Goal: Task Accomplishment & Management: Manage account settings

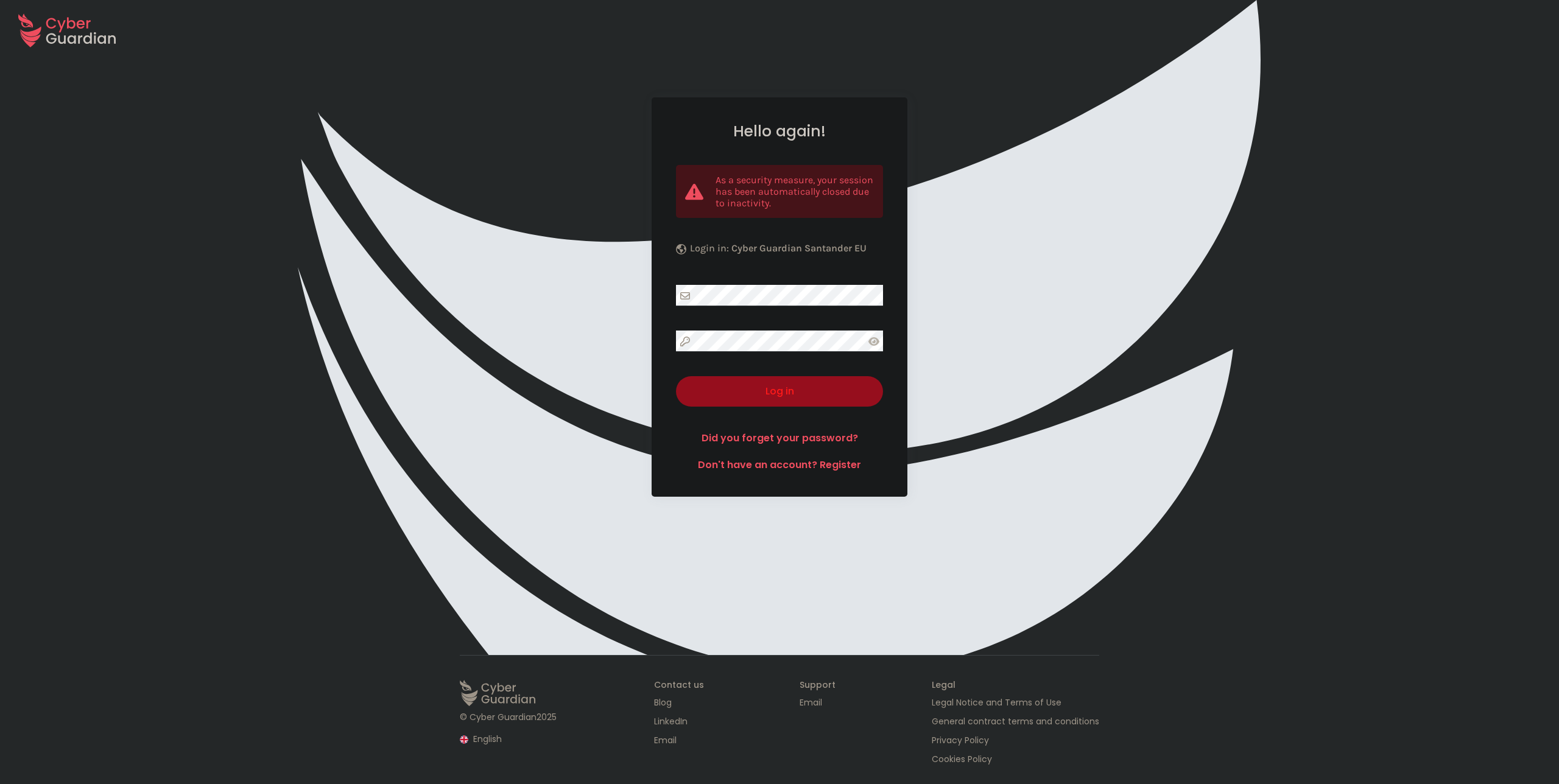
select select "English"
click at [0, 784] on com-1password-button at bounding box center [0, 784] width 0 height 0
click at [805, 442] on link "Did you forget your password?" at bounding box center [780, 438] width 207 height 15
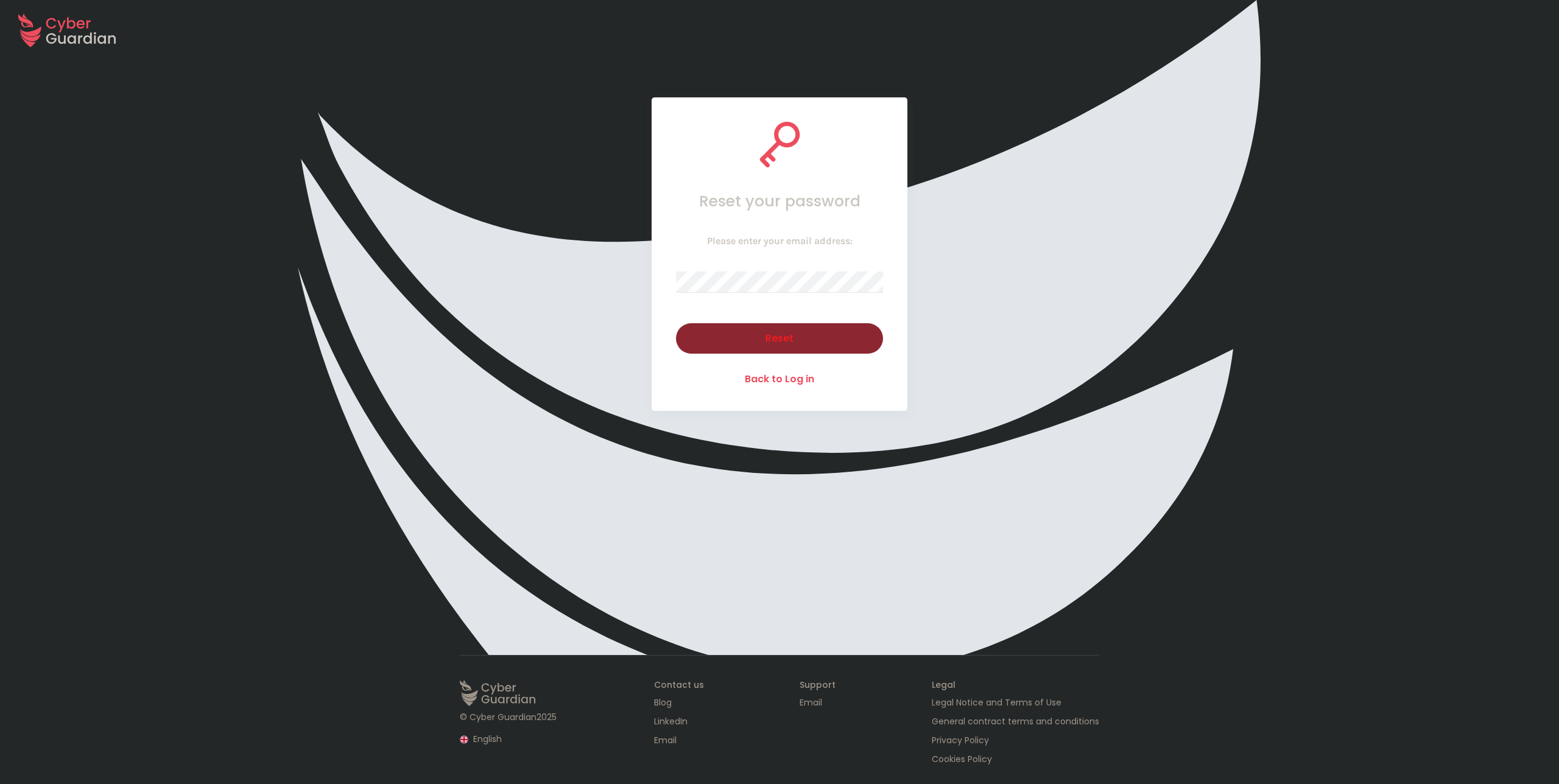
click at [807, 339] on div "Reset" at bounding box center [779, 339] width 189 height 15
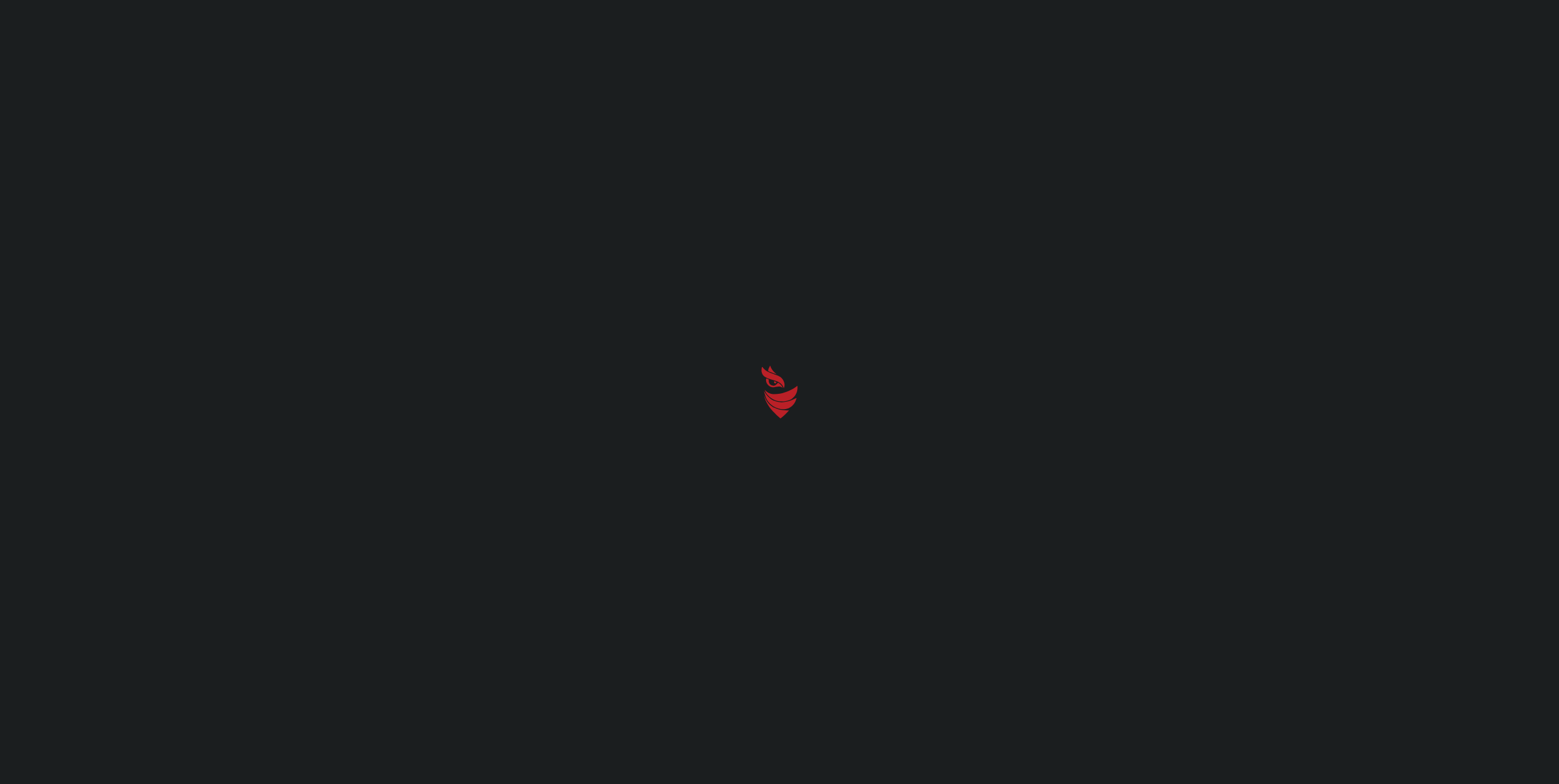
select select "English"
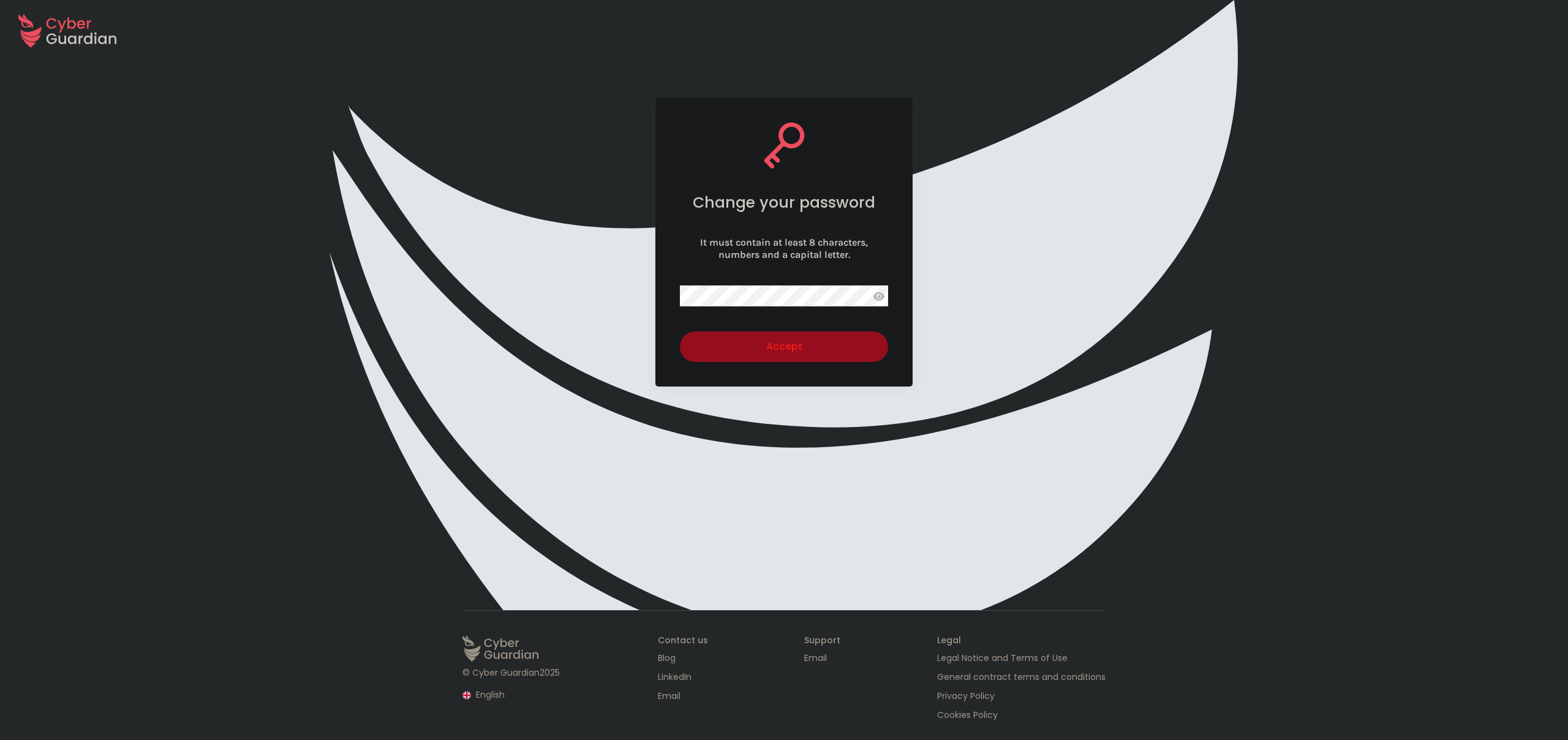
select select "English"
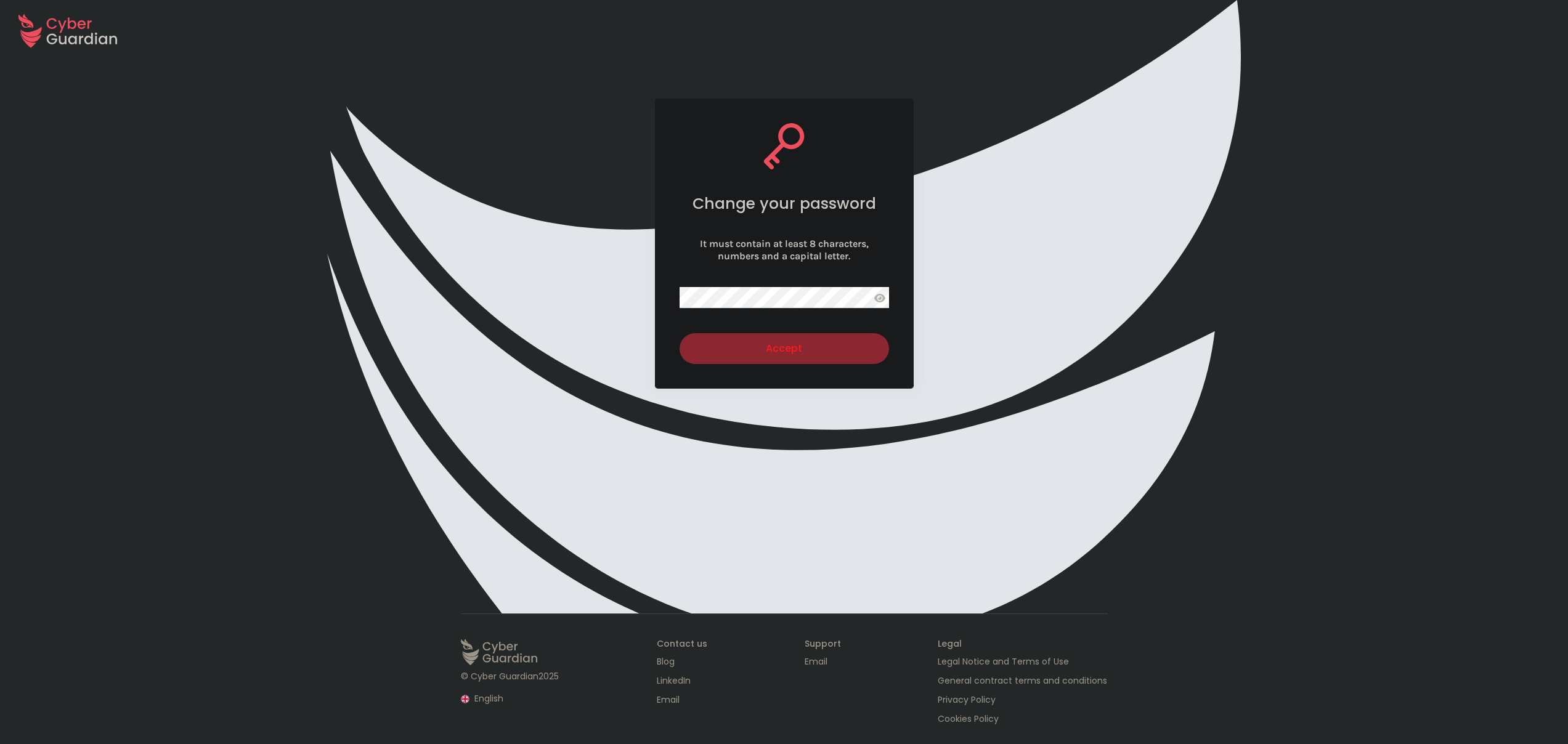
click at [817, 346] on div "Accept" at bounding box center [784, 348] width 191 height 15
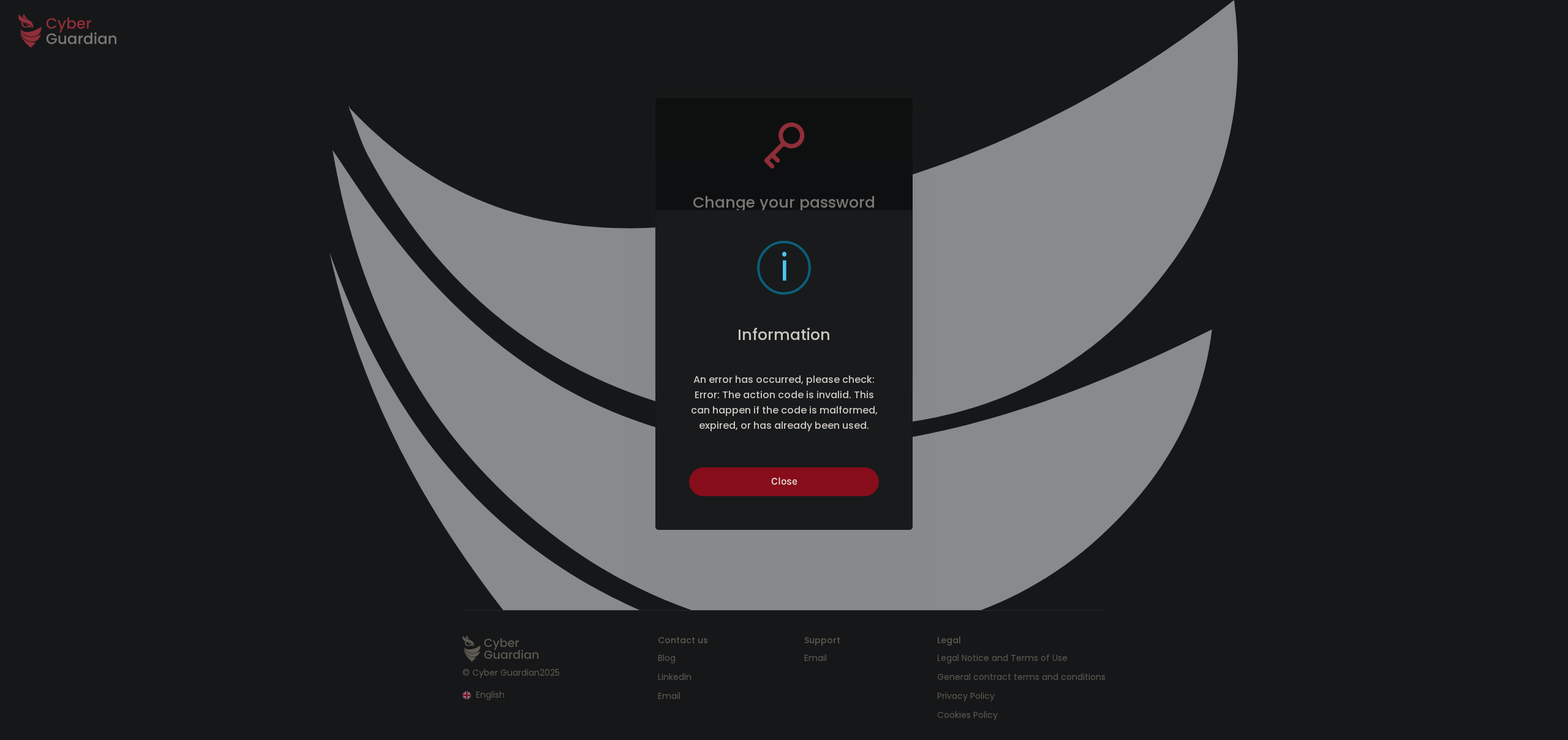
click at [787, 478] on button "Close" at bounding box center [783, 482] width 189 height 28
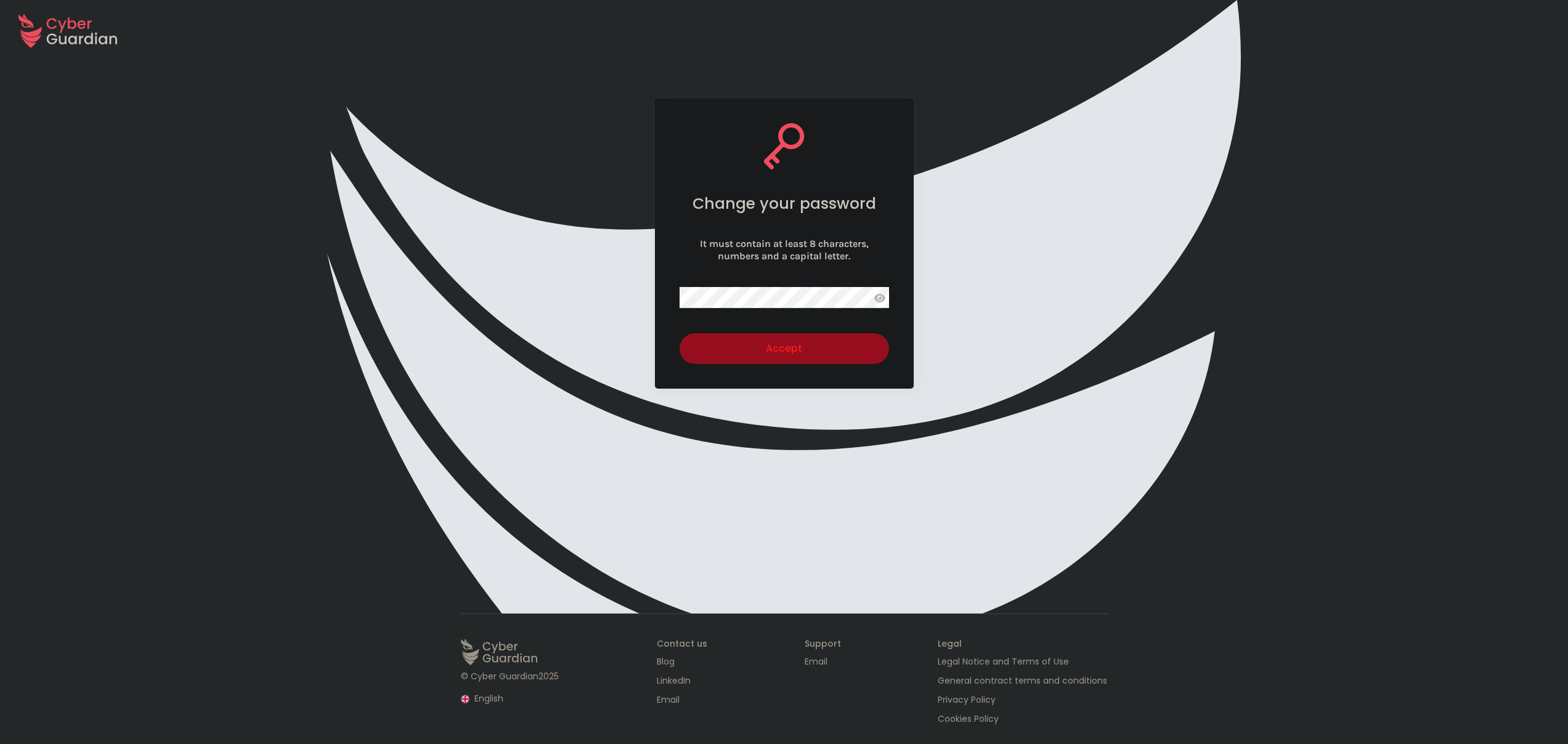
click at [876, 296] on icon at bounding box center [879, 297] width 11 height 8
click at [0, 743] on com-1password-button at bounding box center [0, 744] width 0 height 0
click at [902, 347] on div "Change your password It must contain at least 8 characters, numbers and a capit…" at bounding box center [784, 243] width 259 height 290
click at [860, 348] on div "Accept" at bounding box center [784, 348] width 191 height 15
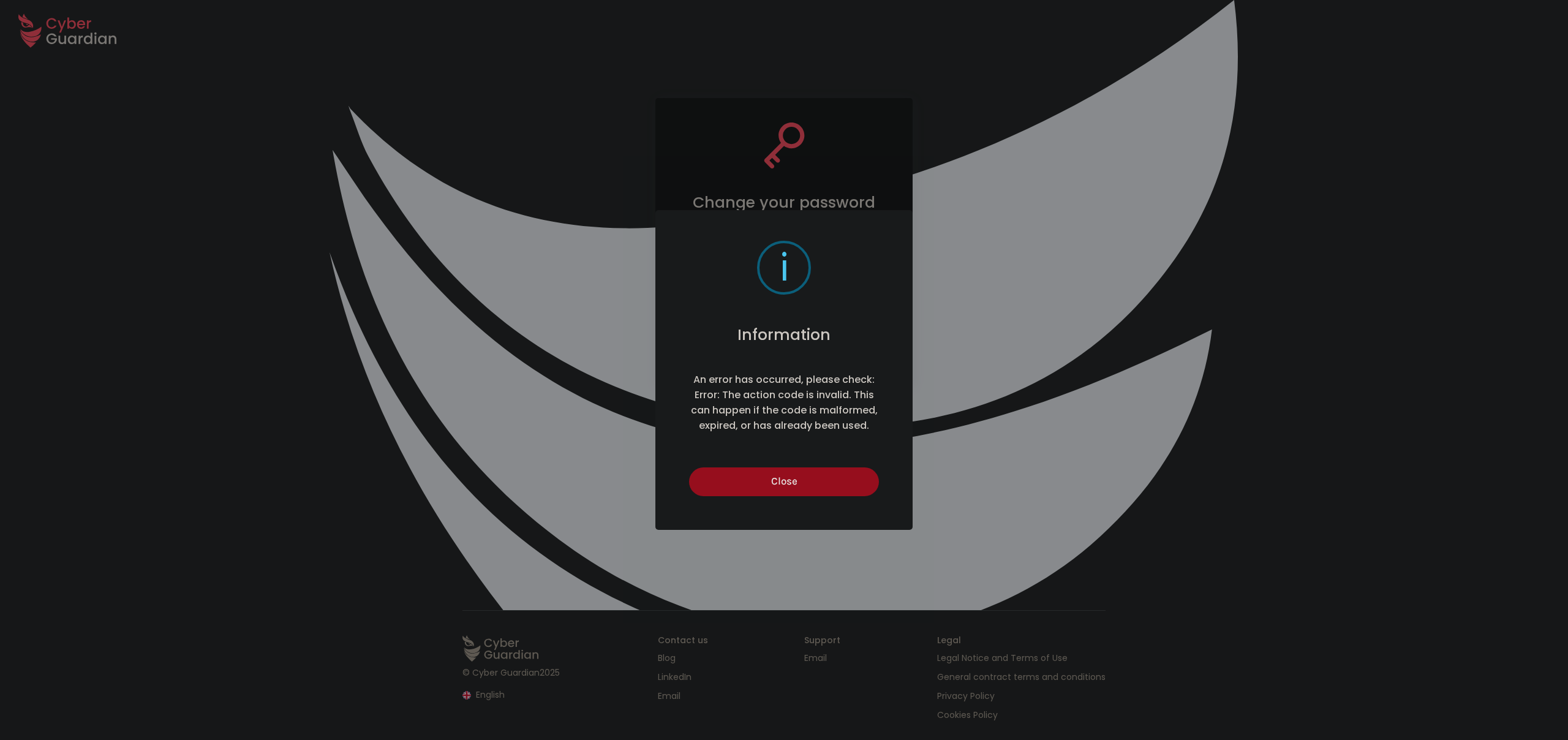
click at [789, 344] on h2 "Information" at bounding box center [784, 334] width 93 height 19
click at [790, 488] on button "Close" at bounding box center [783, 482] width 189 height 28
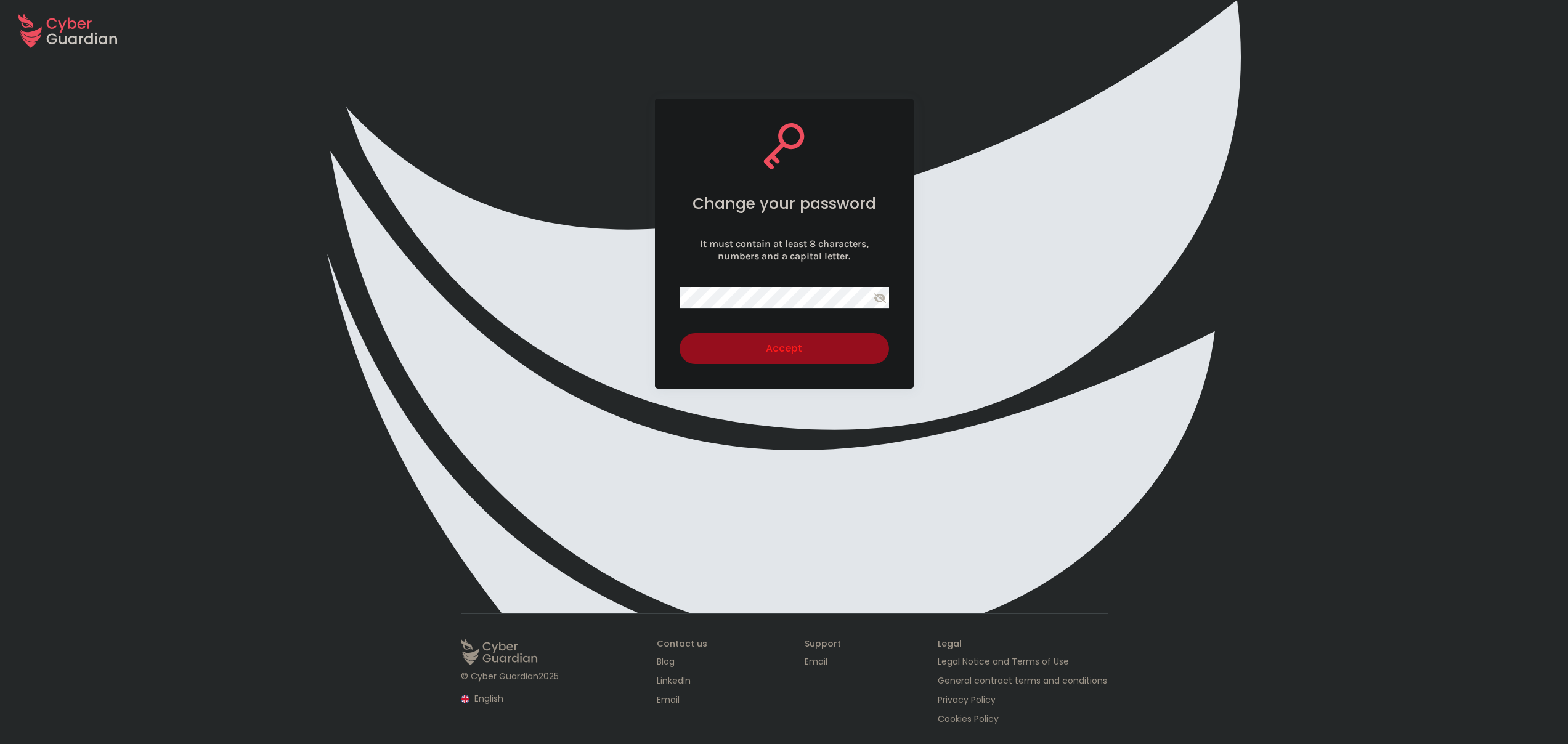
click at [792, 450] on div "Change your password It must contain at least 8 characters, numbers and a capit…" at bounding box center [784, 337] width 1568 height 478
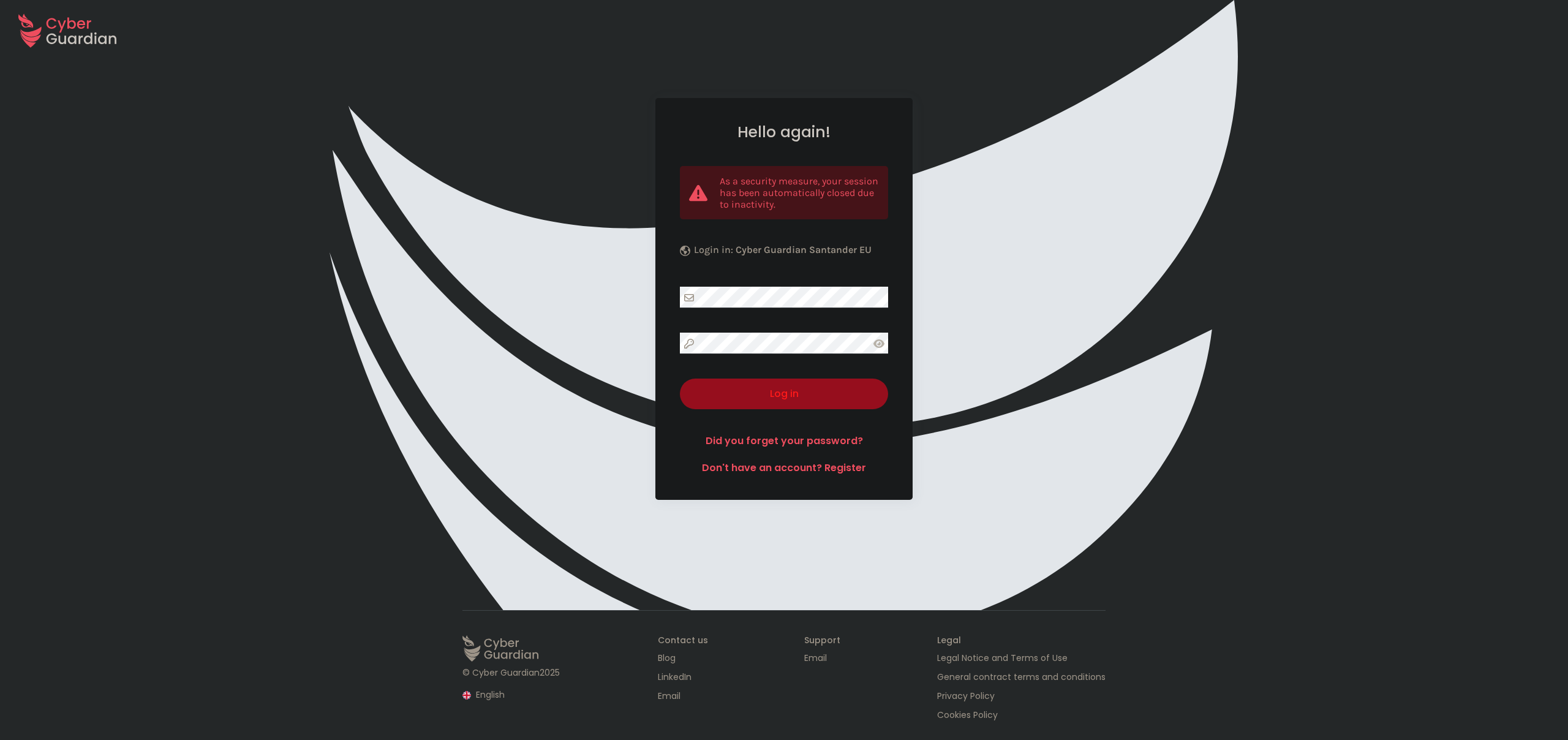
select select "English"
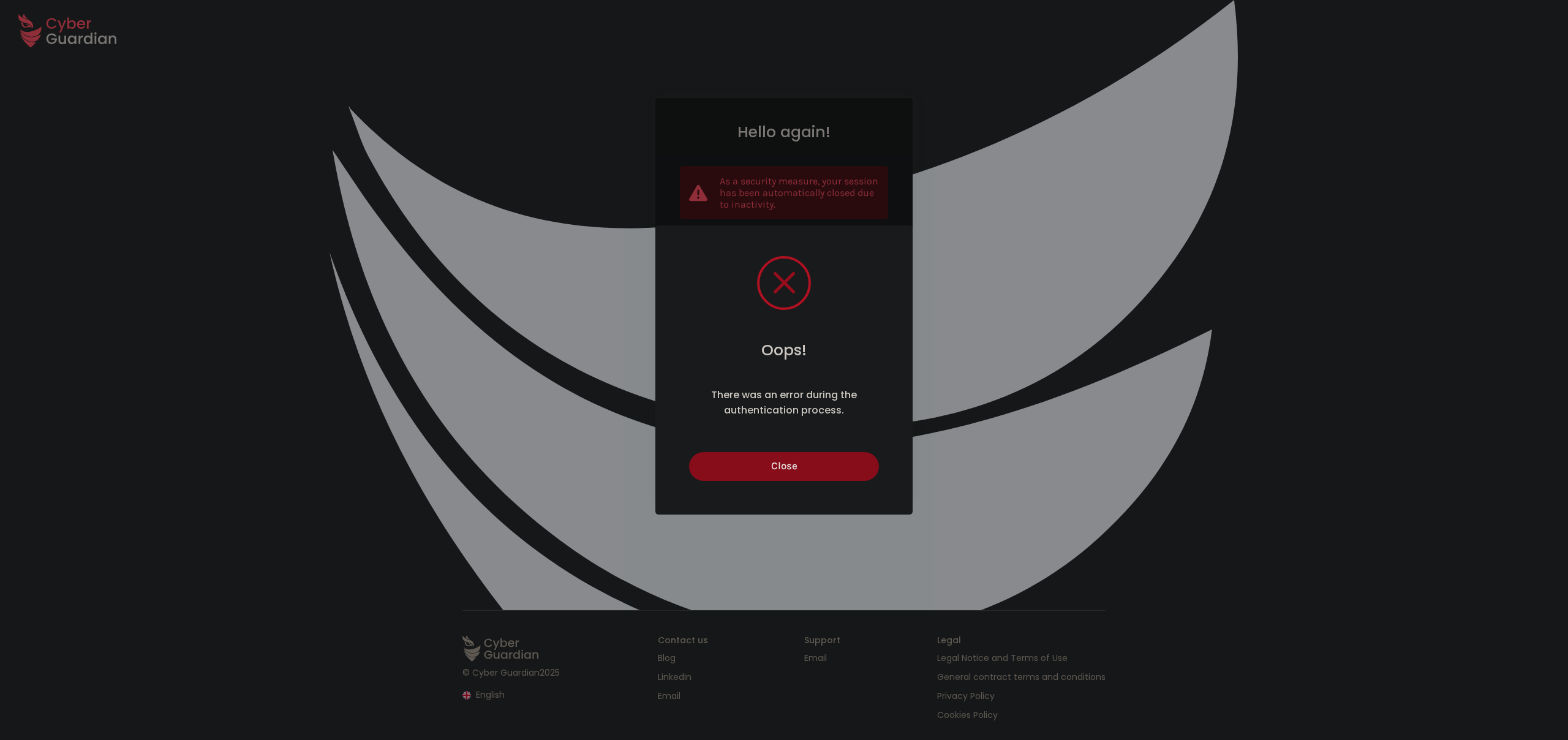
click at [819, 460] on button "Close" at bounding box center [783, 466] width 189 height 28
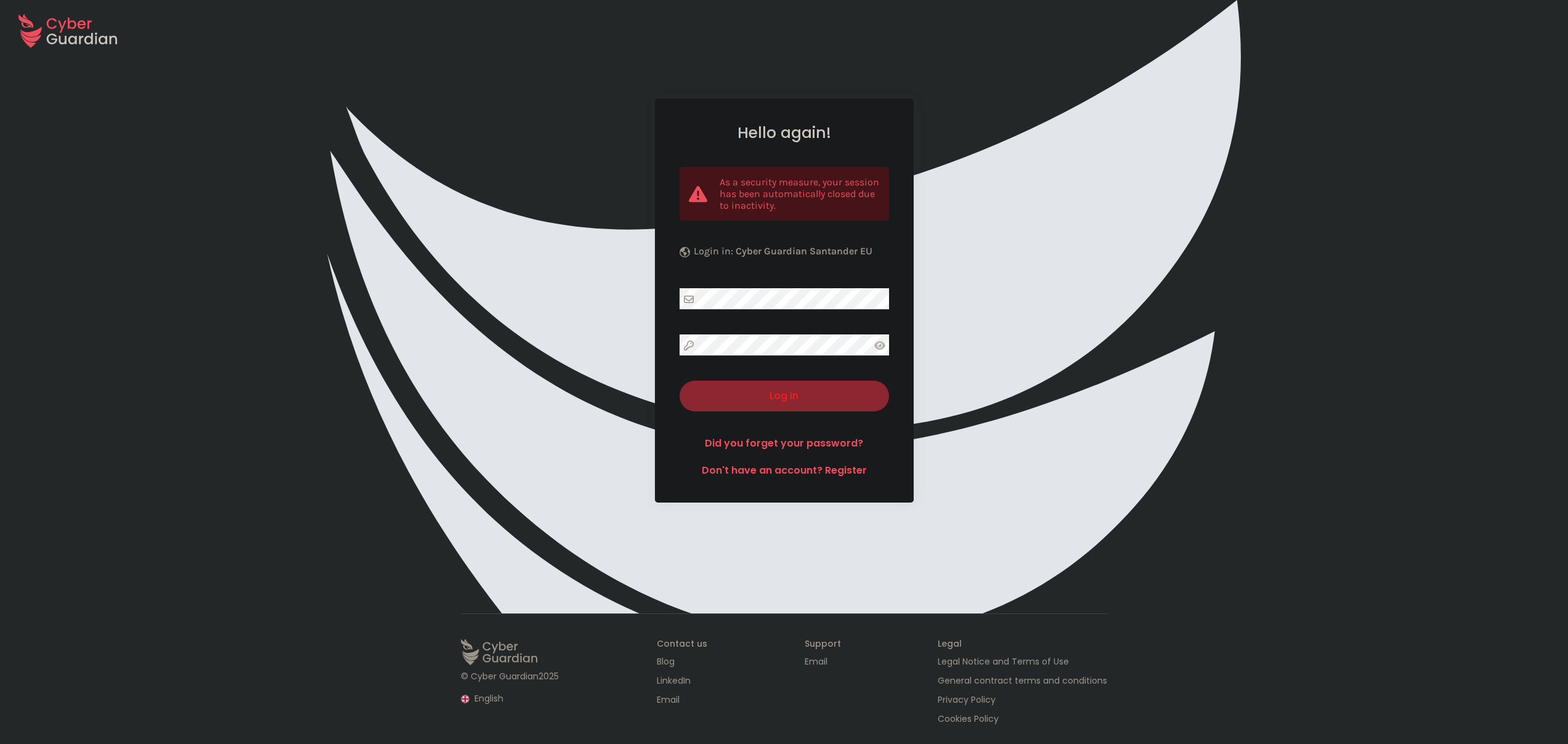
click at [824, 404] on button "Log in" at bounding box center [784, 396] width 210 height 31
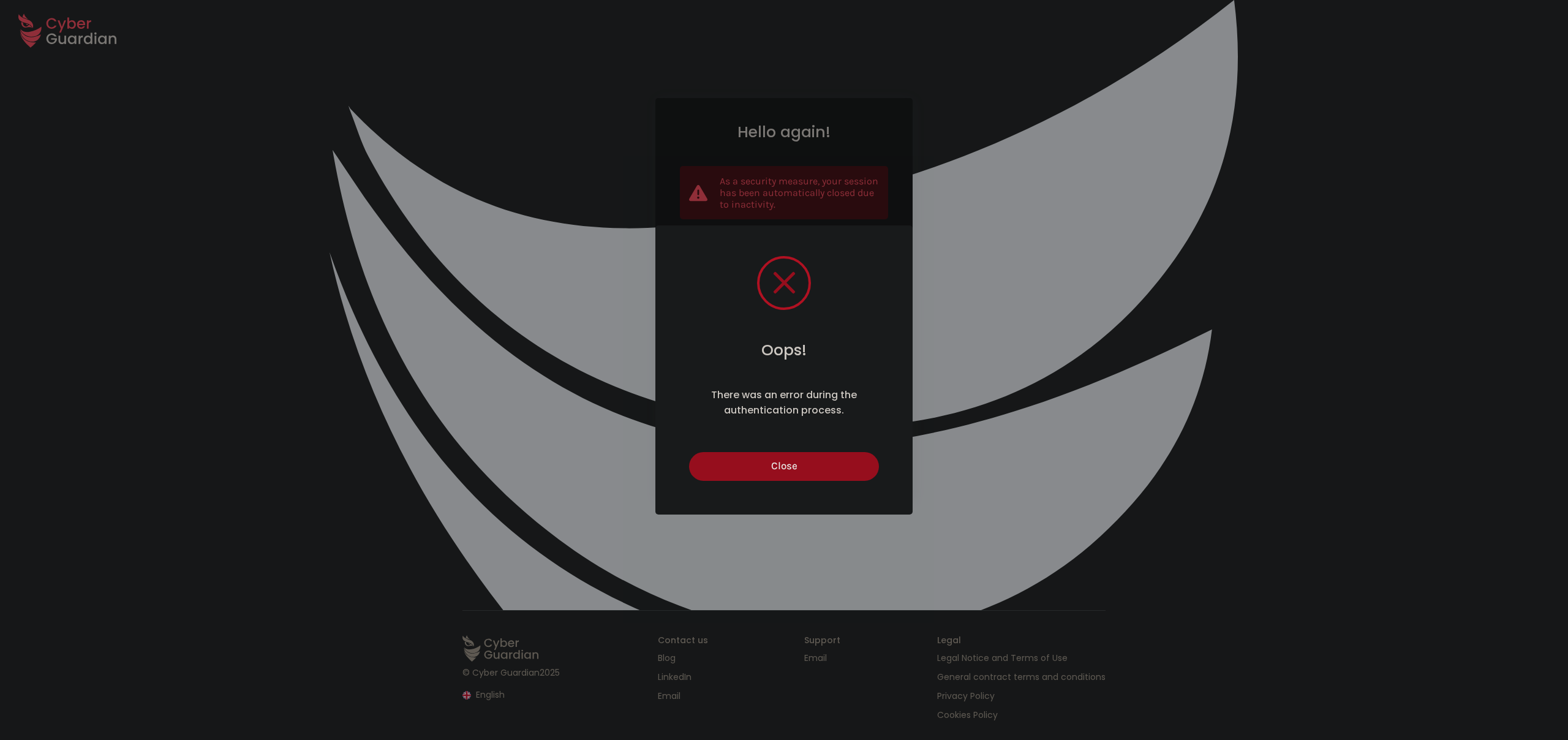
click at [791, 400] on div "There was an error during the authentication process." at bounding box center [784, 402] width 196 height 30
click at [805, 454] on button "Close" at bounding box center [783, 466] width 189 height 28
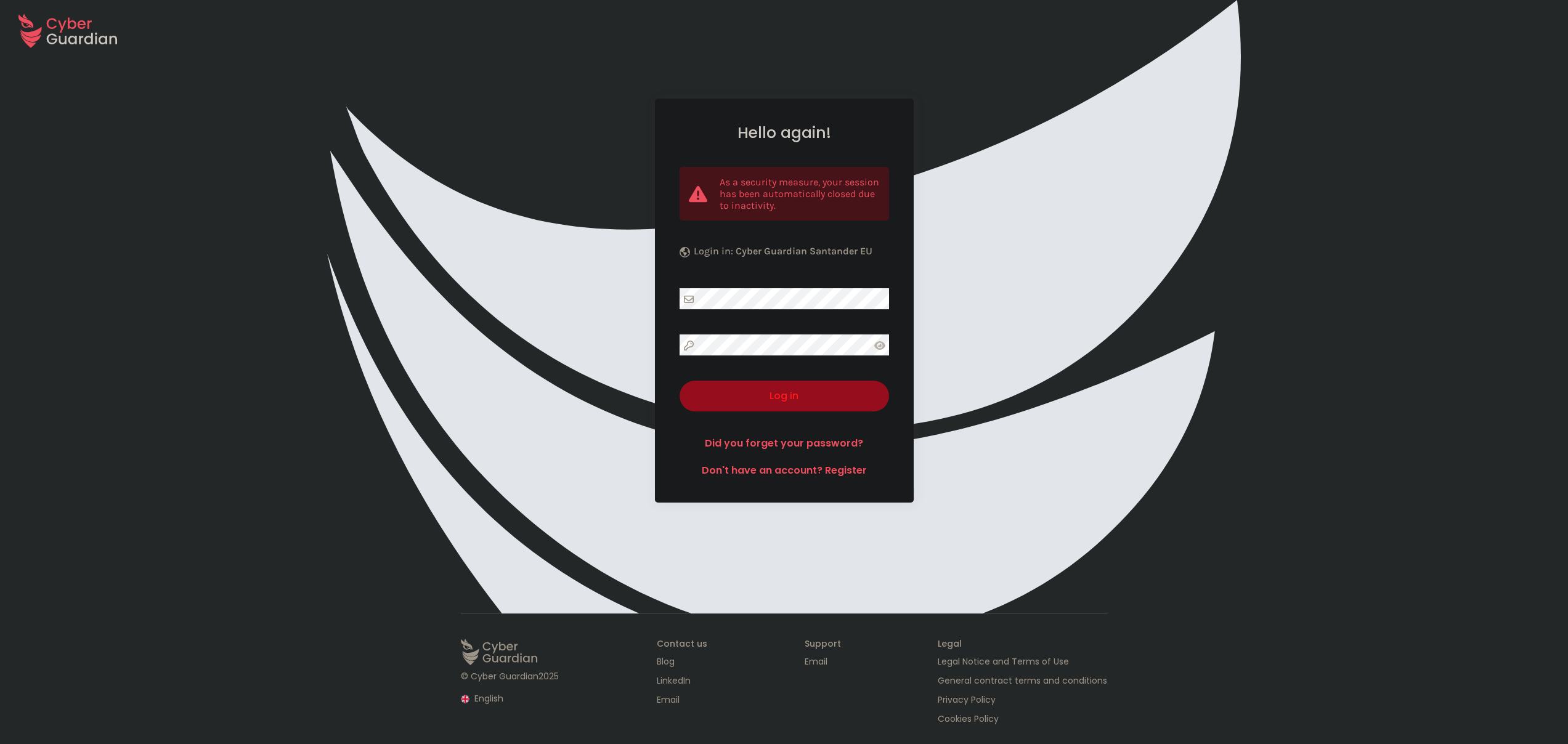
select select "English"
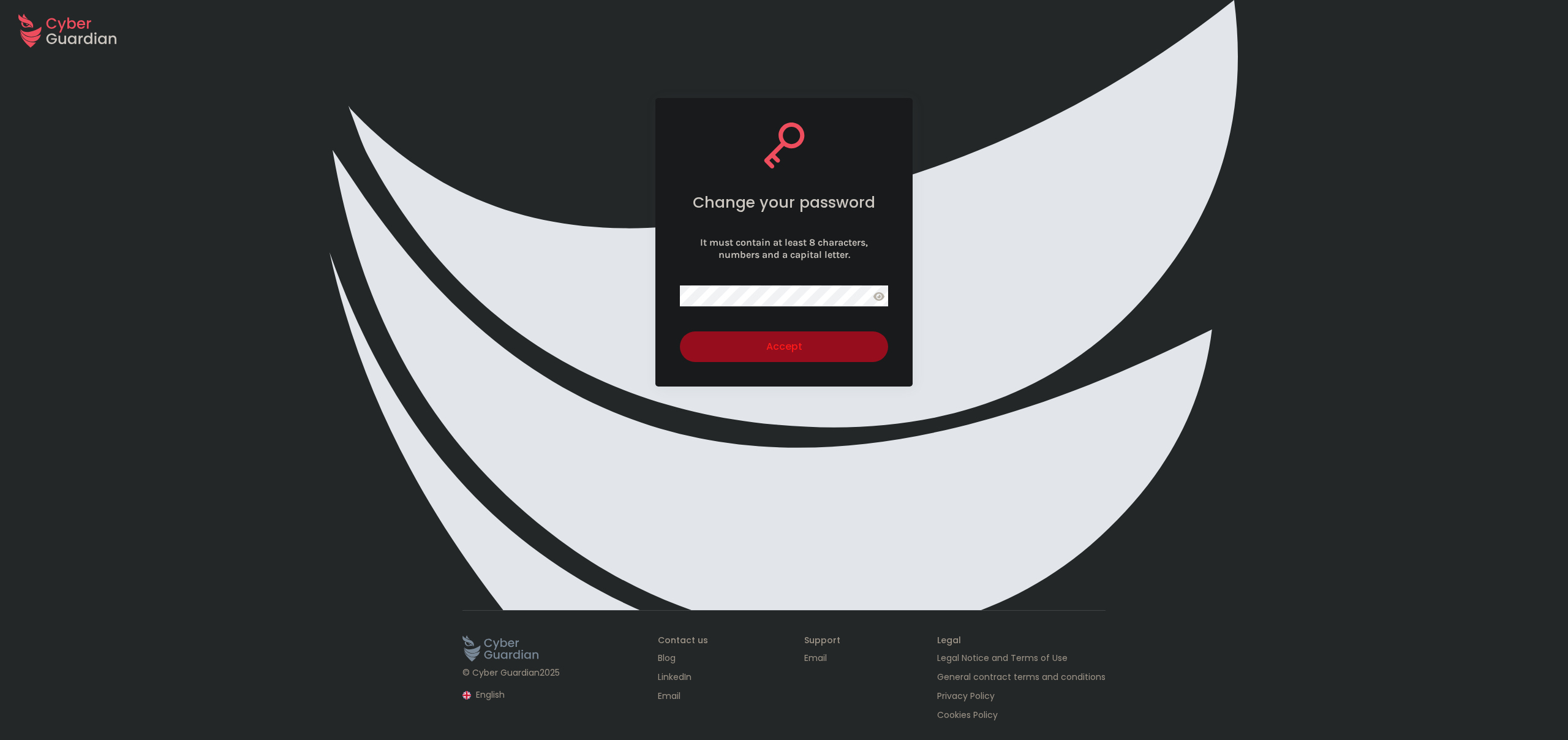
select select "English"
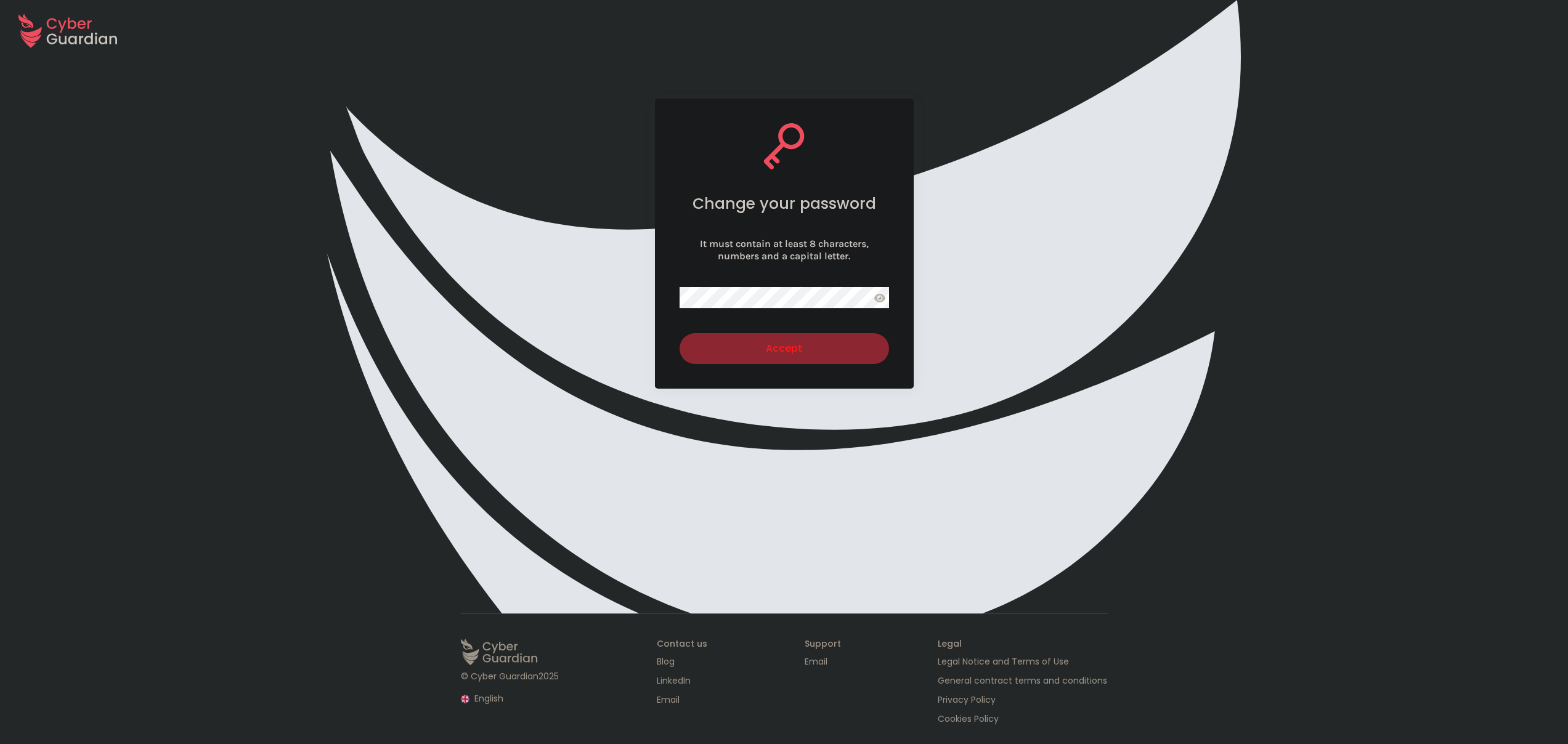
click at [804, 348] on div "Accept" at bounding box center [784, 348] width 191 height 15
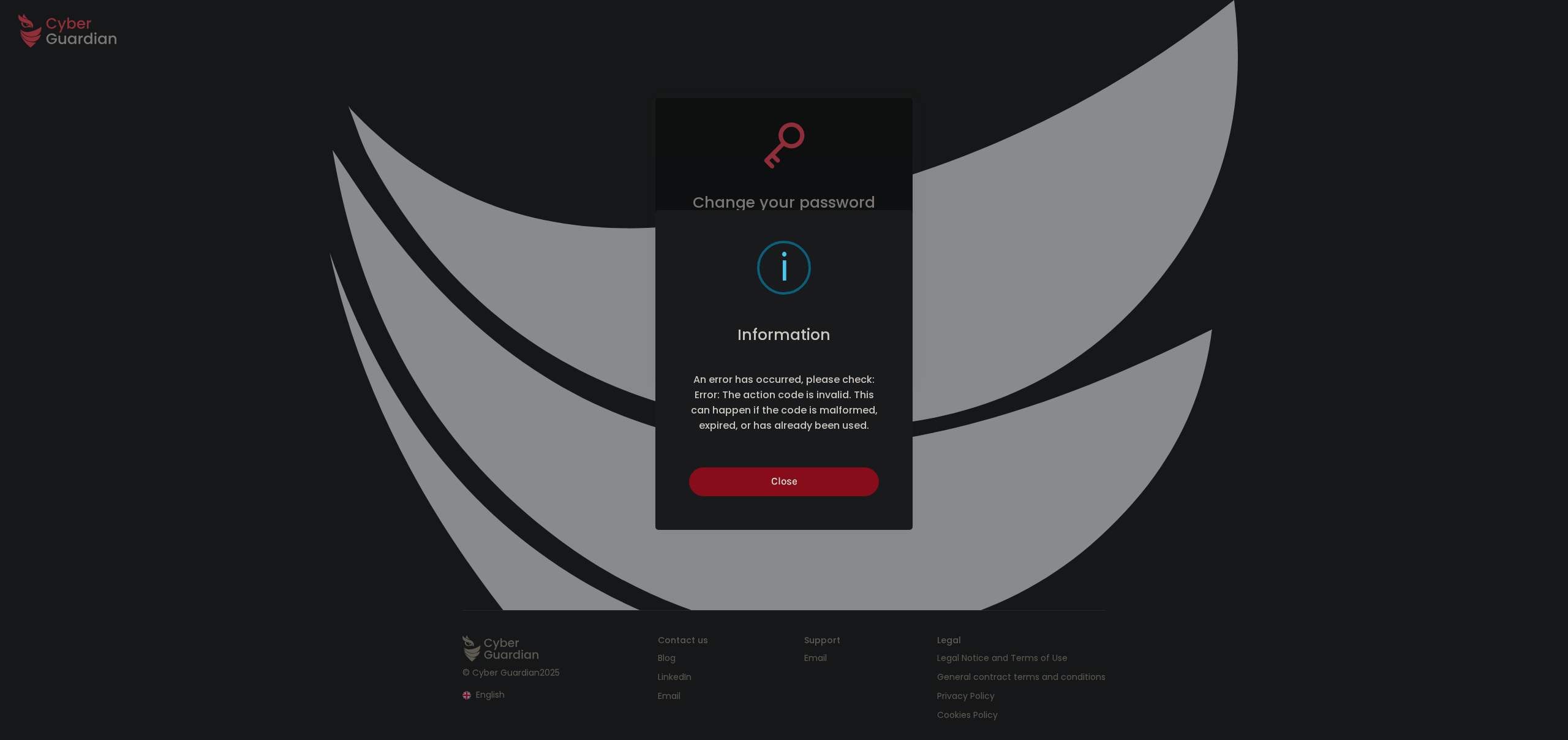
click at [781, 477] on button "Close" at bounding box center [783, 482] width 189 height 28
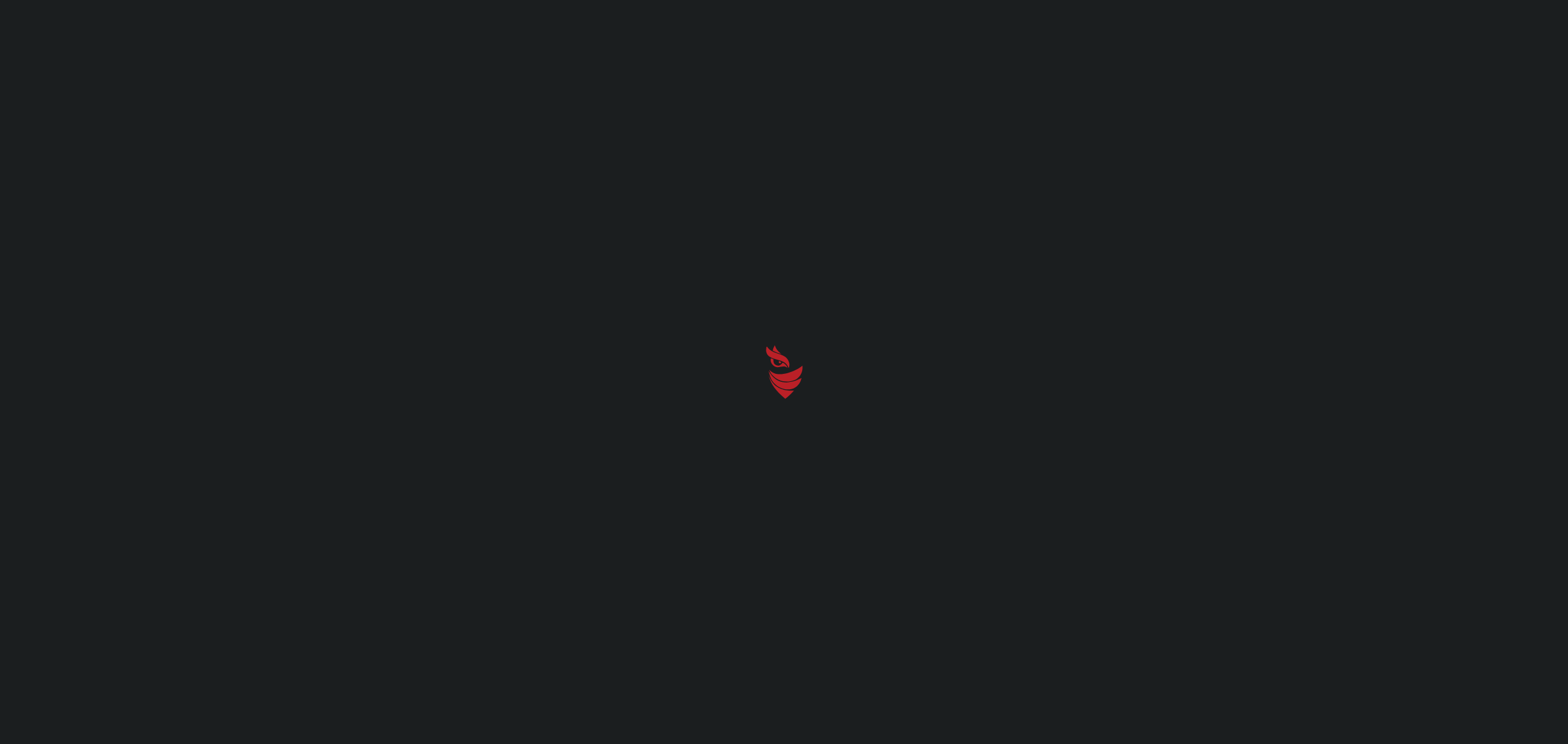
select select "English"
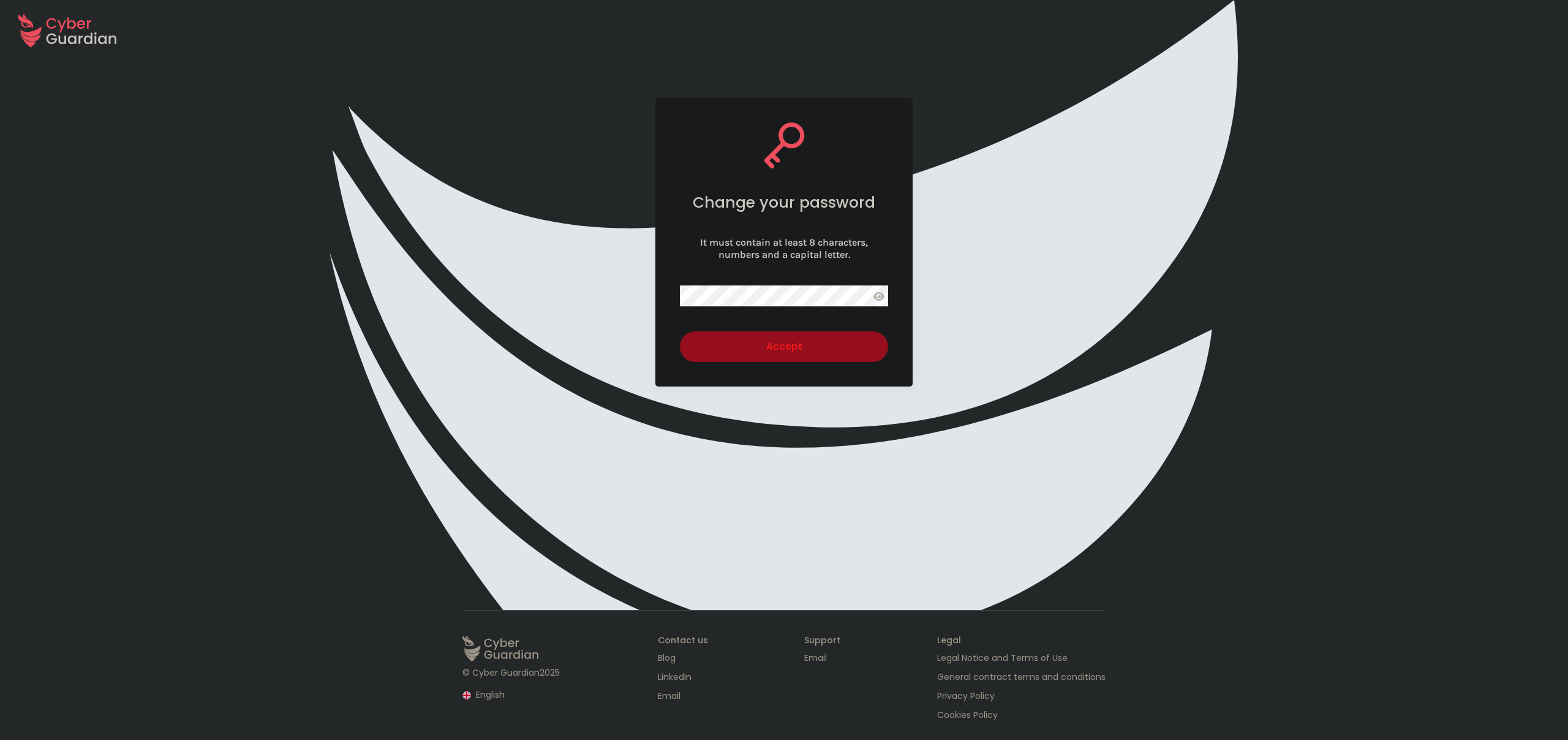
select select "English"
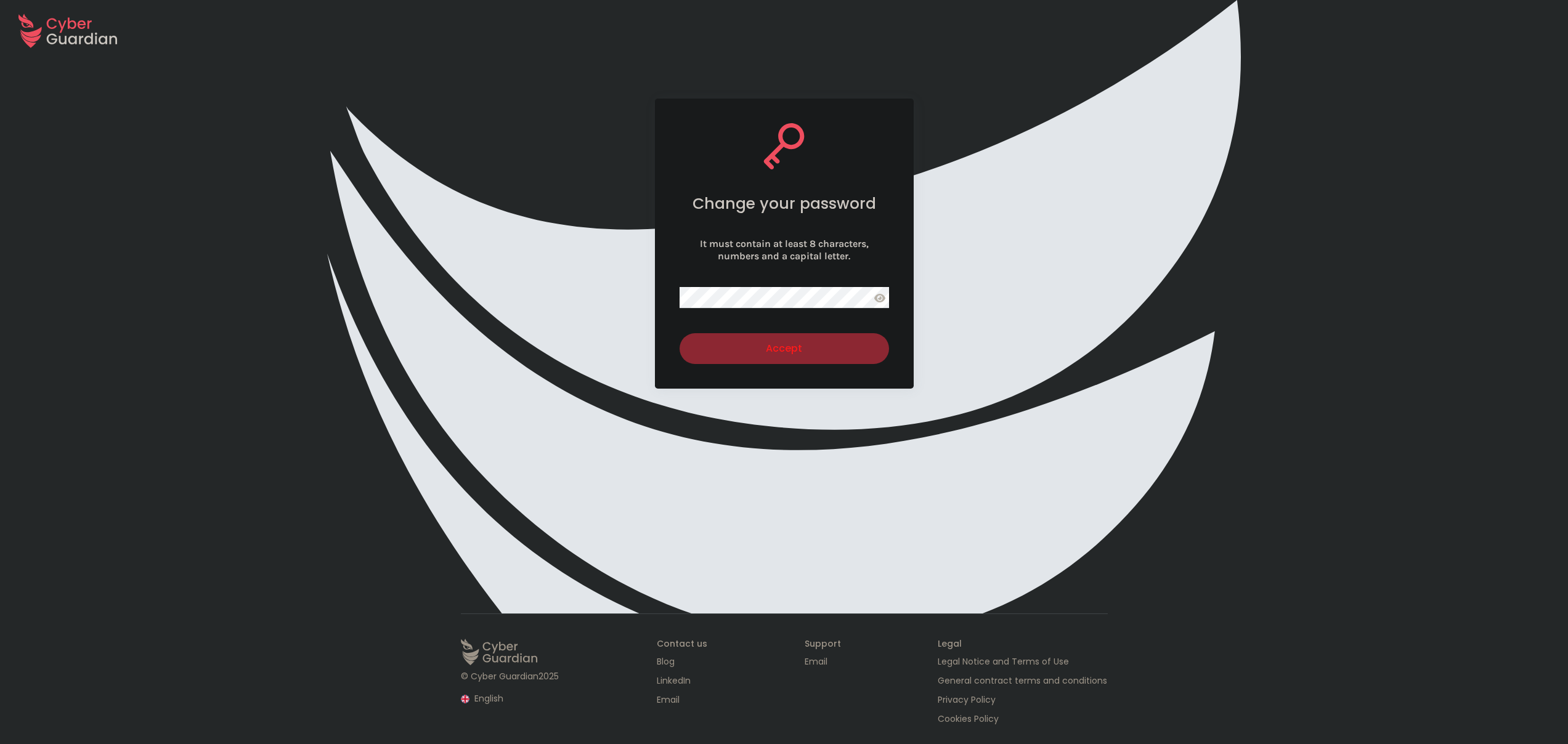
click at [792, 345] on div "Accept" at bounding box center [784, 348] width 191 height 15
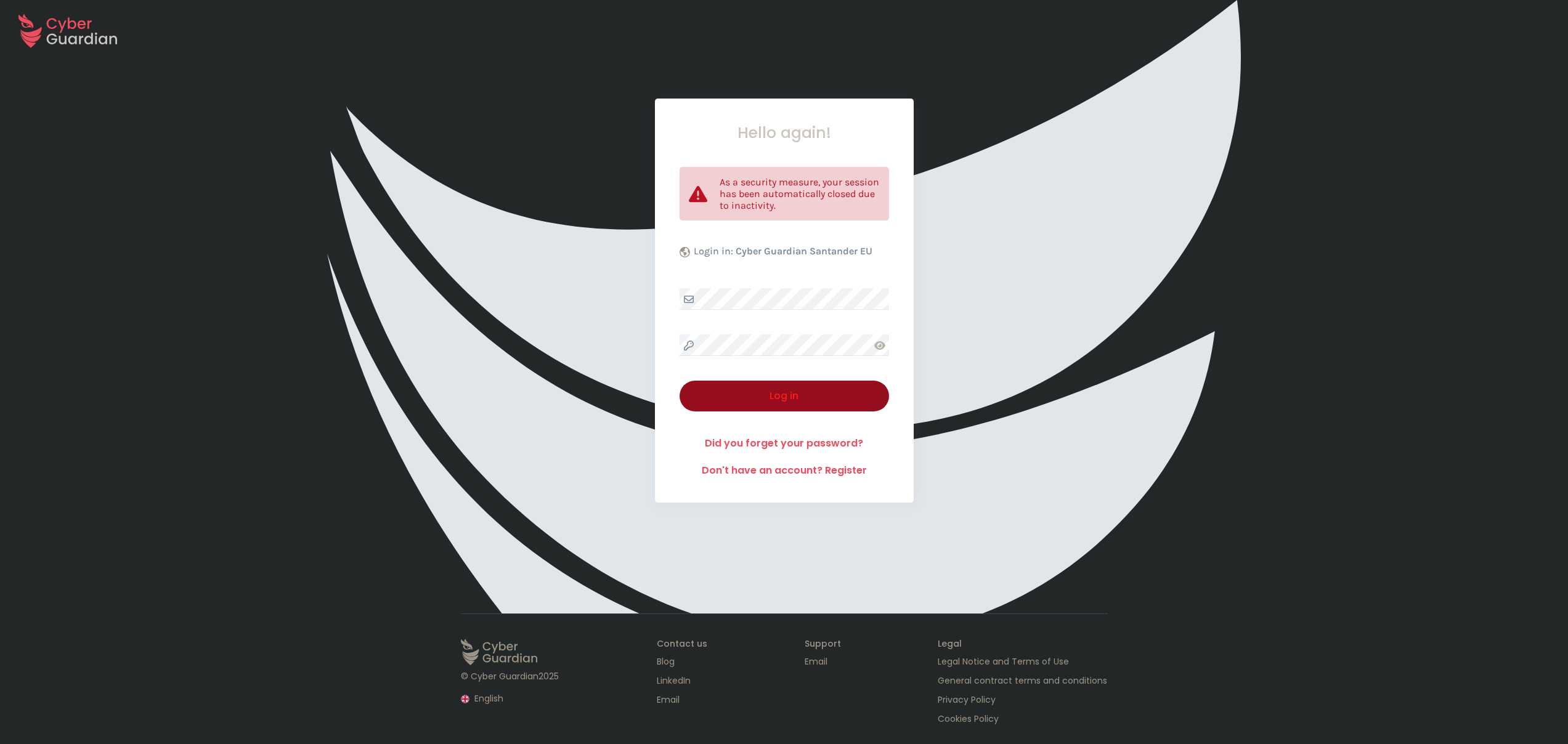
click at [727, 288] on div "Hello again! As a security measure, your session has been automatically closed …" at bounding box center [784, 300] width 259 height 404
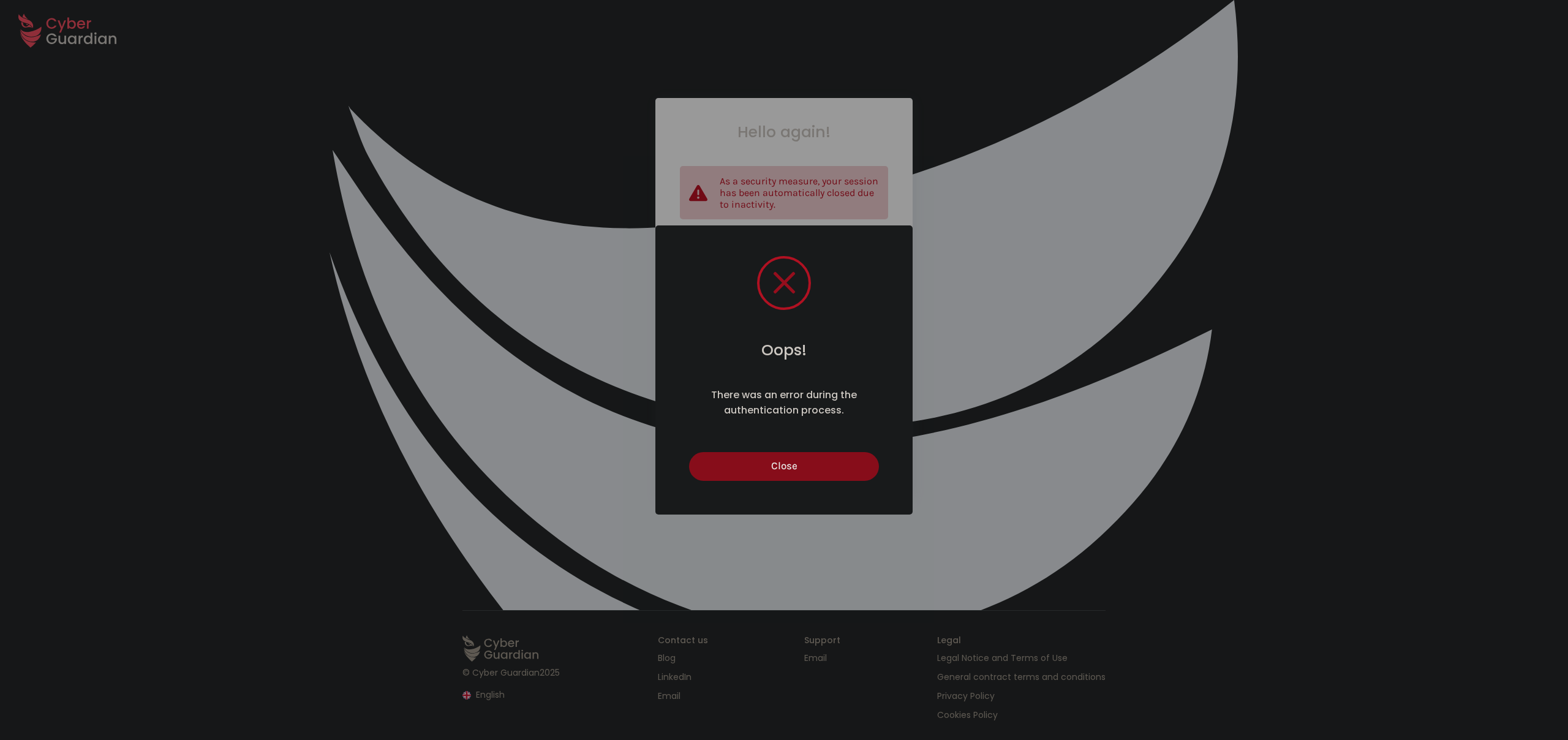
click at [770, 463] on button "Close" at bounding box center [783, 466] width 189 height 28
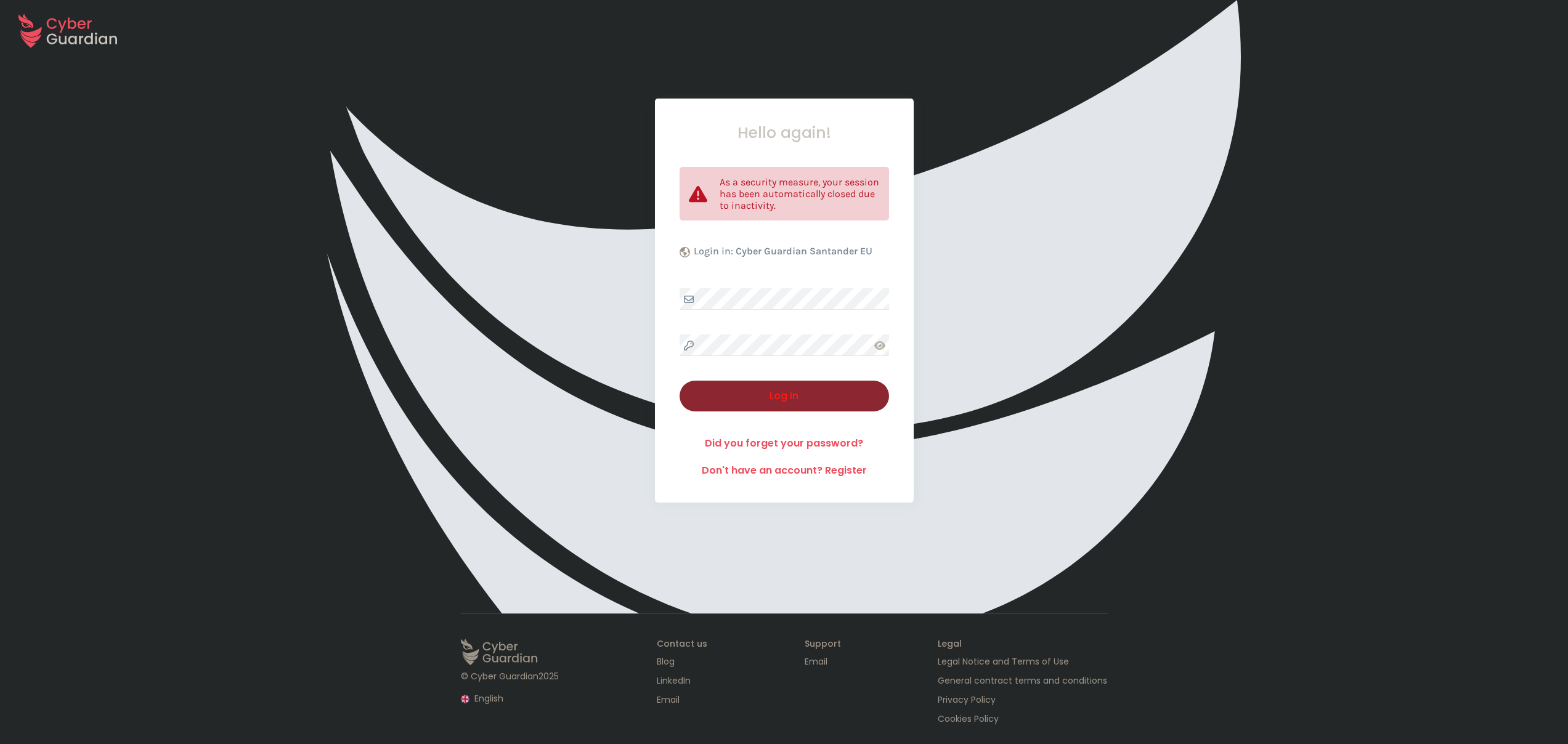
click at [781, 391] on div "Log in" at bounding box center [784, 396] width 191 height 15
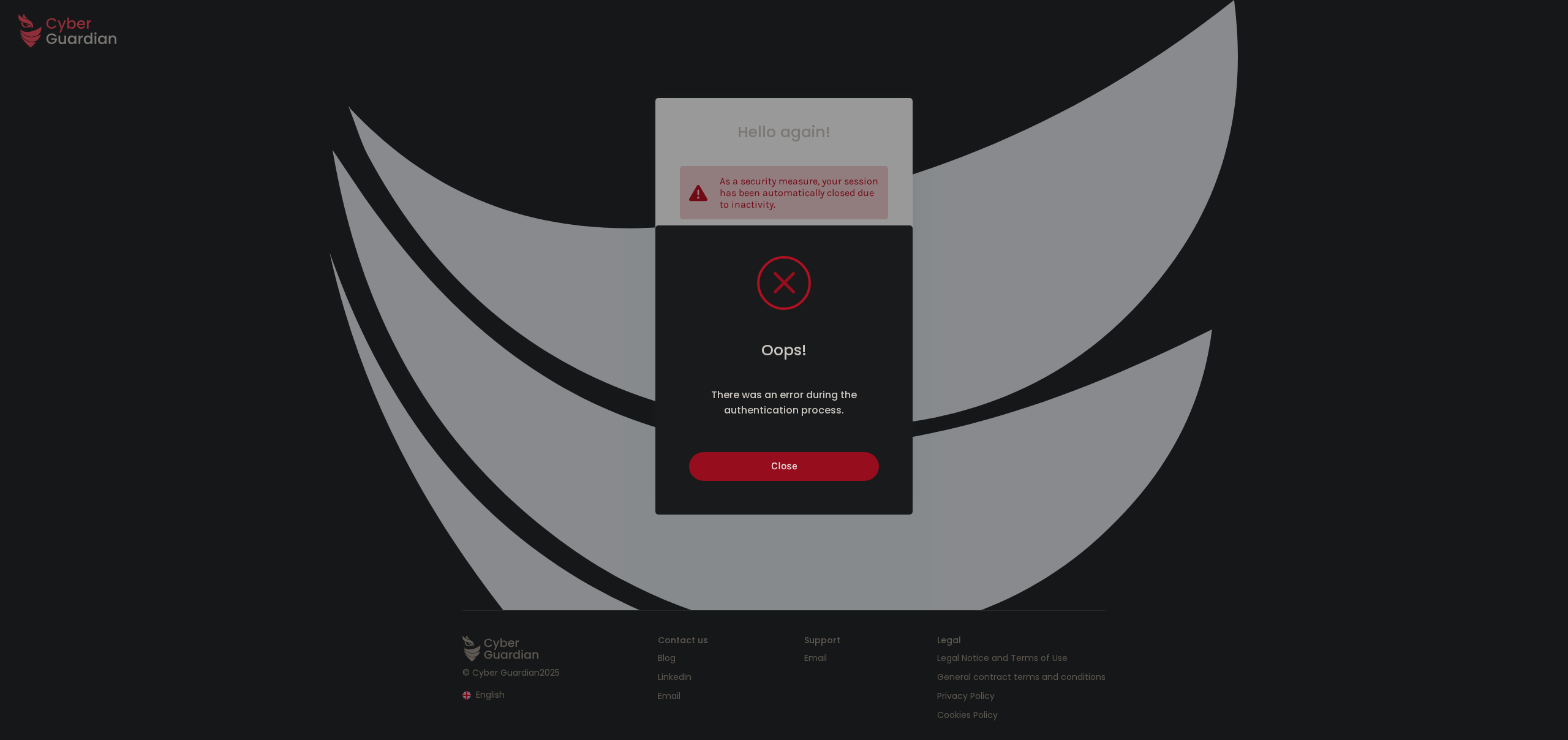
click at [794, 446] on div "Oops! × There was an error during the authentication process. Close Cancel" at bounding box center [783, 370] width 257 height 289
click at [794, 454] on button "Close" at bounding box center [783, 466] width 189 height 28
click at [768, 397] on div "There was an error during the authentication process." at bounding box center [784, 402] width 196 height 30
click at [774, 451] on div "Close Cancel" at bounding box center [784, 465] width 196 height 35
click at [776, 460] on button "Close" at bounding box center [783, 466] width 189 height 28
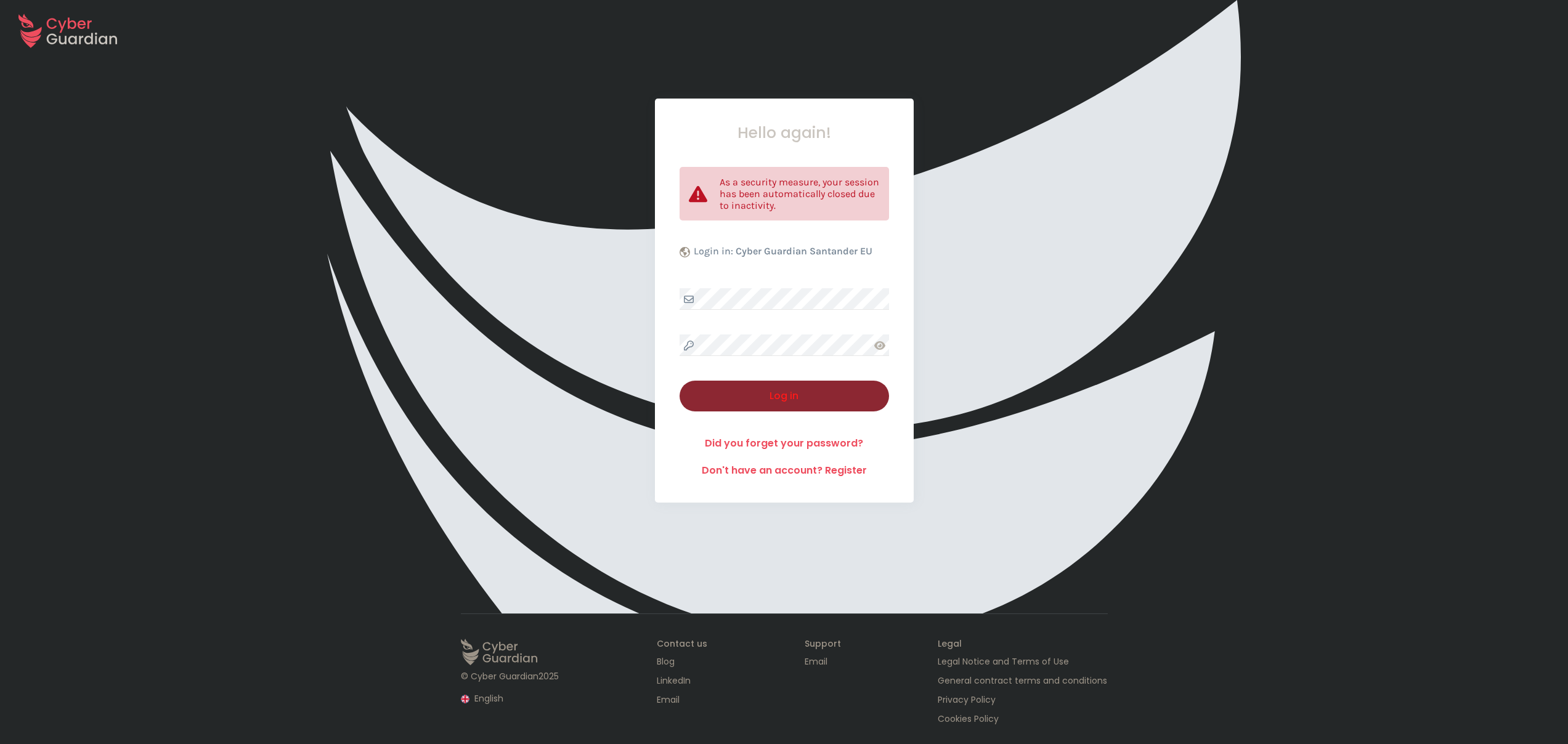
click at [767, 396] on div "Log in" at bounding box center [784, 396] width 191 height 15
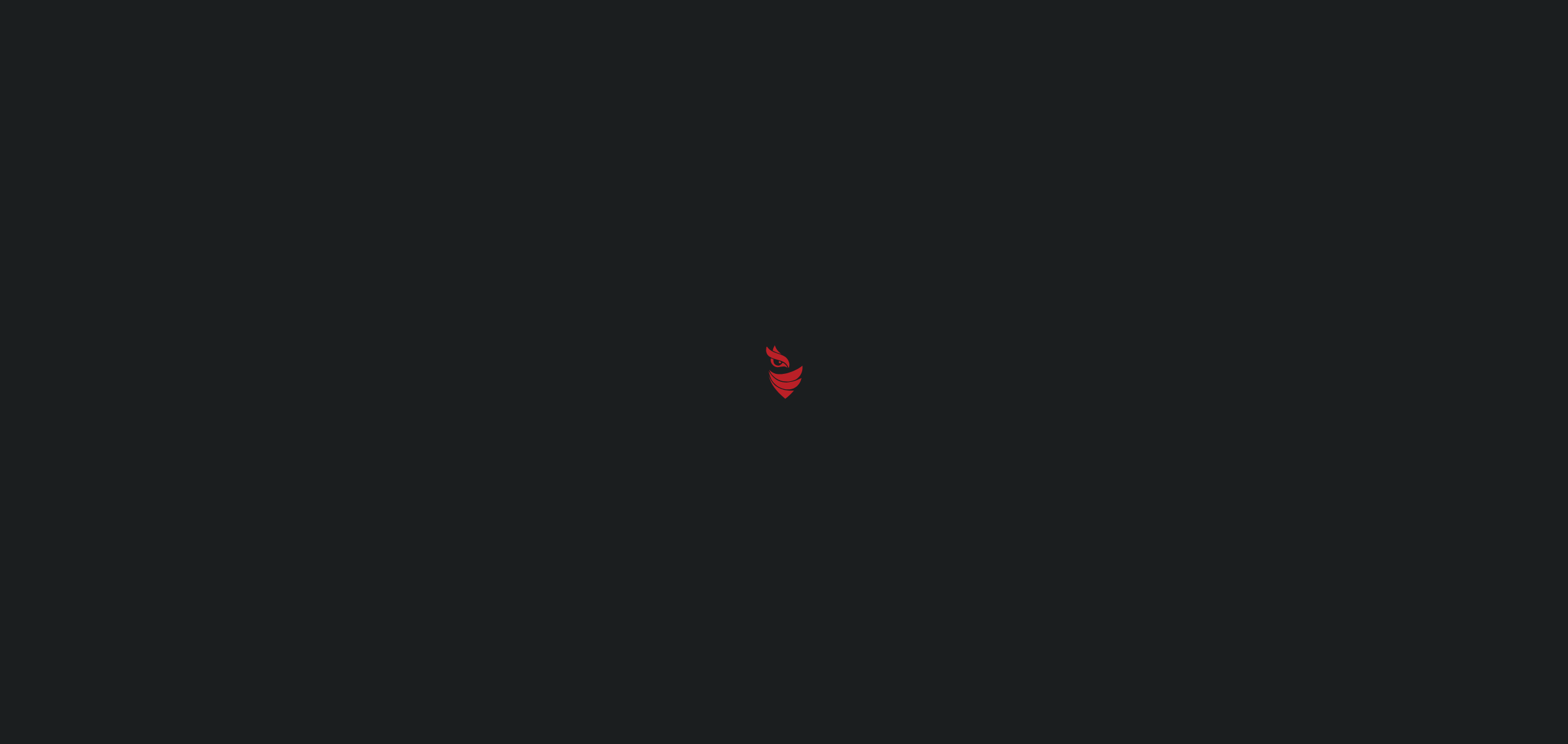
select select "English"
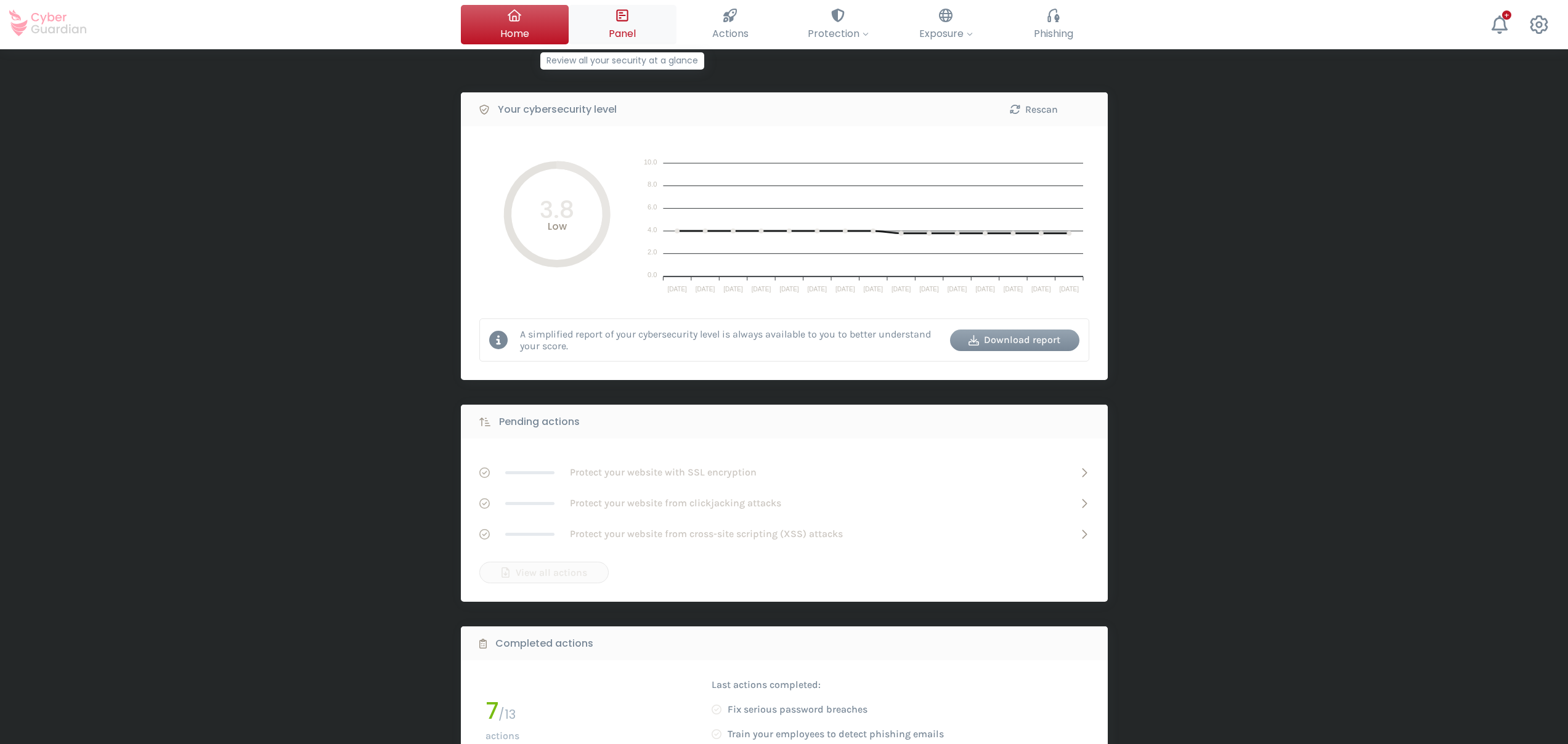
click at [639, 25] on button "Panel Review all your security at a glance" at bounding box center [623, 25] width 108 height 40
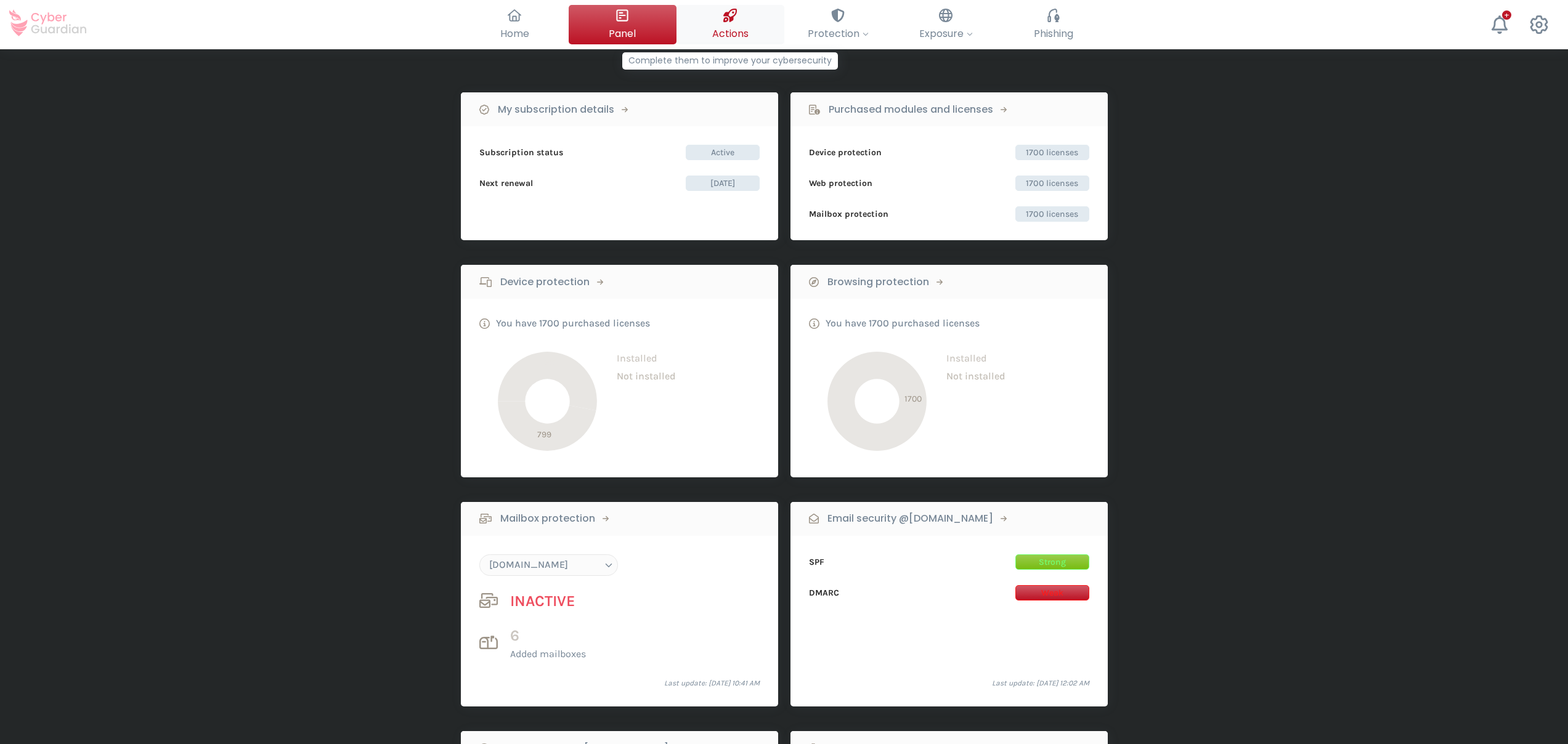
click at [731, 26] on span "Actions" at bounding box center [731, 34] width 36 height 16
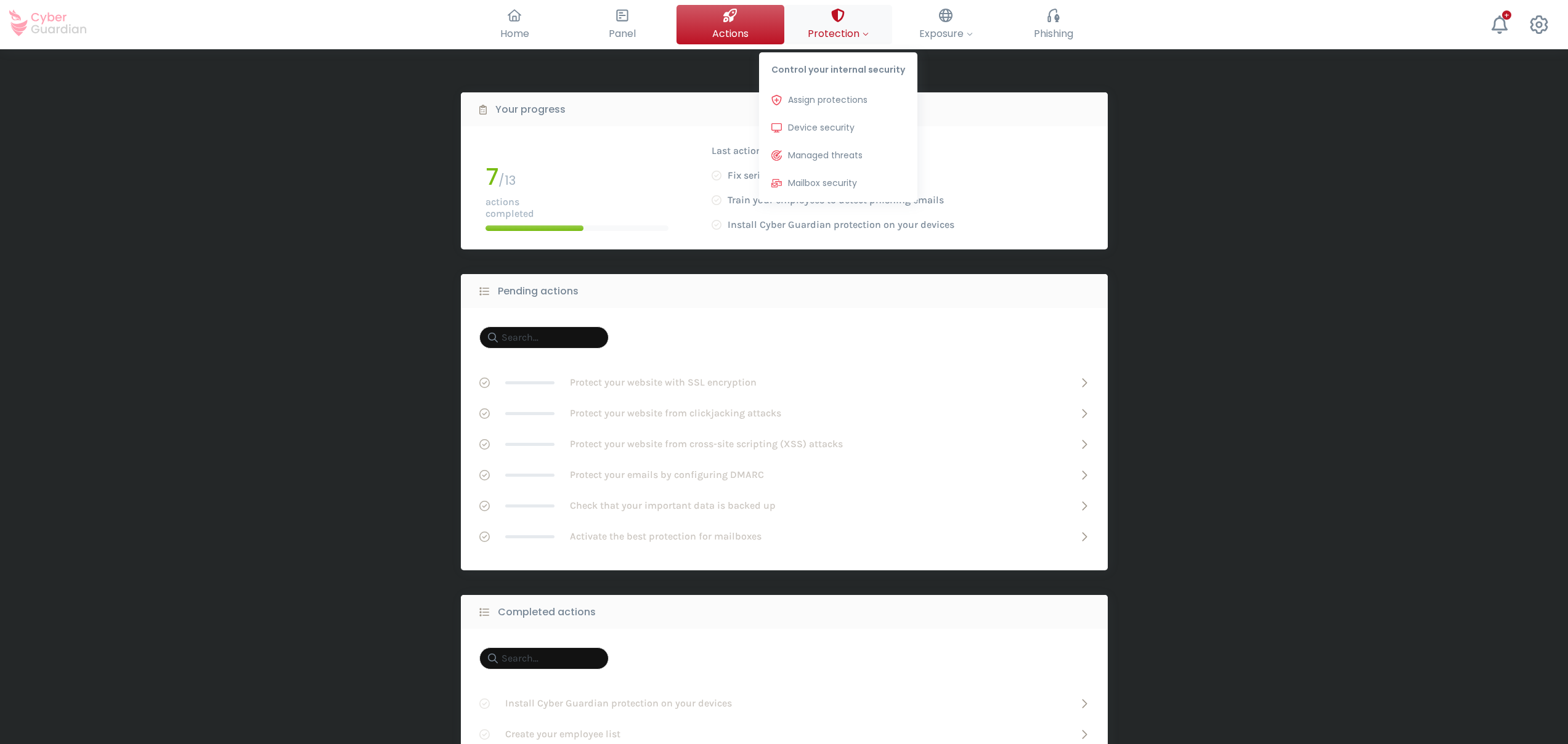
click at [826, 38] on span "Protection" at bounding box center [838, 34] width 61 height 16
